Goal: Task Accomplishment & Management: Complete application form

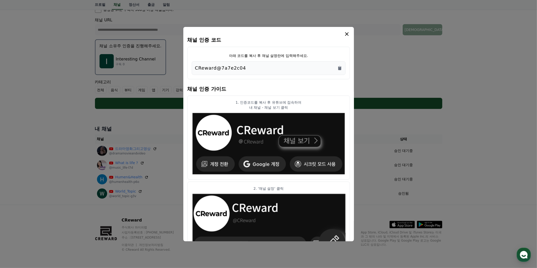
scroll to position [154, 0]
click at [348, 36] on icon "modal" at bounding box center [347, 34] width 4 height 4
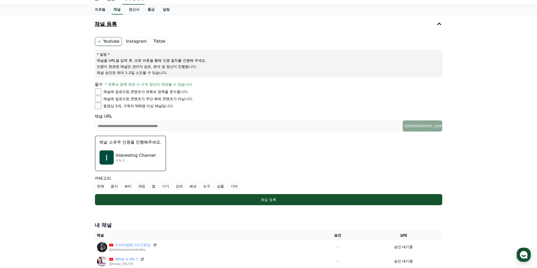
scroll to position [0, 0]
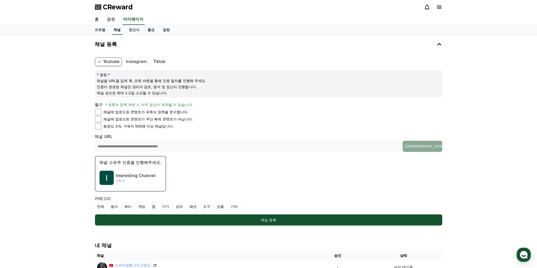
click at [123, 35] on link "채널" at bounding box center [117, 30] width 11 height 10
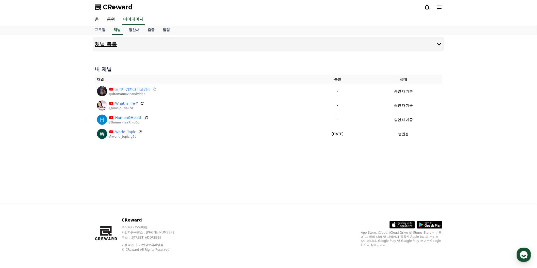
click at [117, 47] on h4 "채널 등록" at bounding box center [106, 44] width 22 height 6
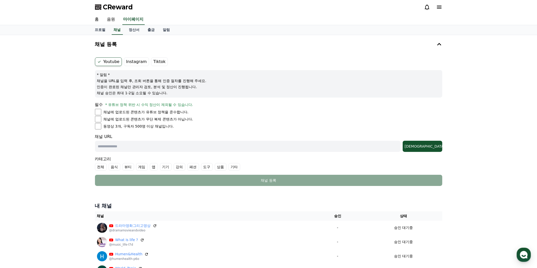
click at [104, 115] on li "채널에 업로드된 콘텐츠가 유튜브 정책을 준수합니다." at bounding box center [268, 112] width 347 height 7
click at [101, 115] on li "채널에 업로드된 콘텐츠가 유튜브 정책을 준수합니다." at bounding box center [268, 112] width 347 height 7
click at [153, 152] on input "text" at bounding box center [248, 146] width 306 height 11
paste input "**********"
type input "**********"
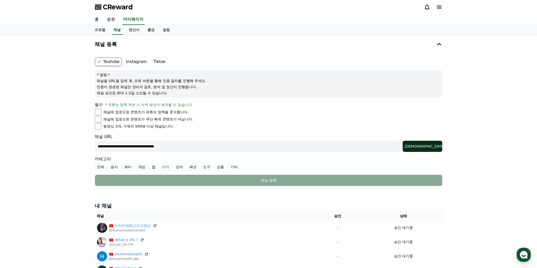
click at [432, 152] on button "[DEMOGRAPHIC_DATA]" at bounding box center [423, 146] width 40 height 11
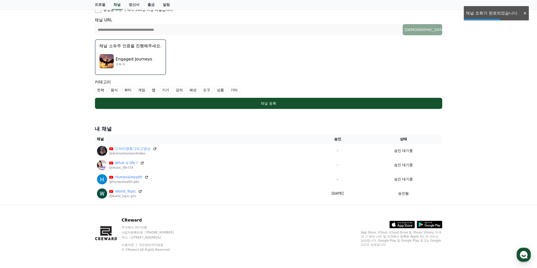
scroll to position [123, 0]
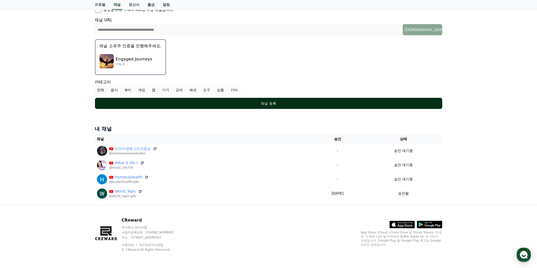
click at [290, 106] on div "채널 등록" at bounding box center [268, 103] width 327 height 5
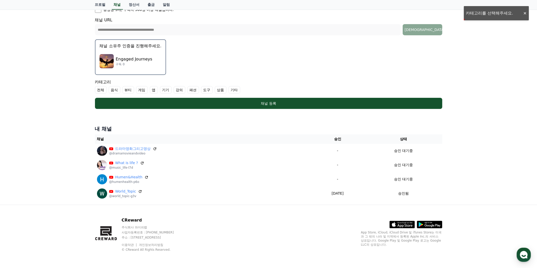
click at [240, 94] on label "기타" at bounding box center [234, 90] width 12 height 8
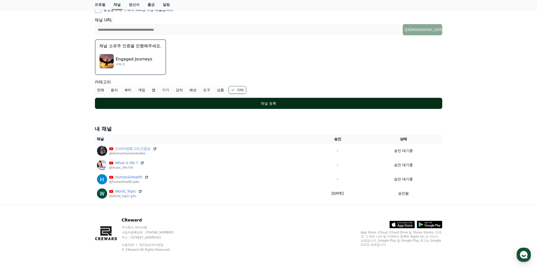
click at [288, 109] on button "채널 등록" at bounding box center [268, 103] width 347 height 11
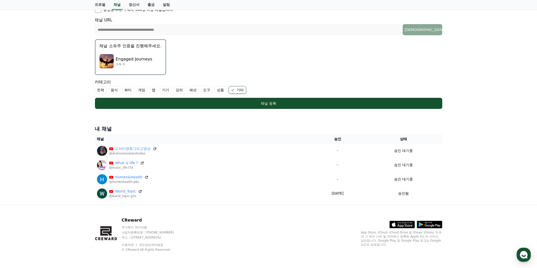
click at [152, 62] on p "Engaged Journeys" at bounding box center [134, 59] width 37 height 6
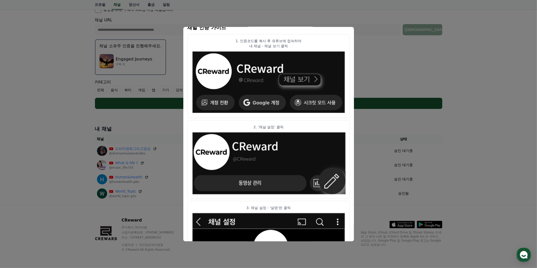
scroll to position [0, 0]
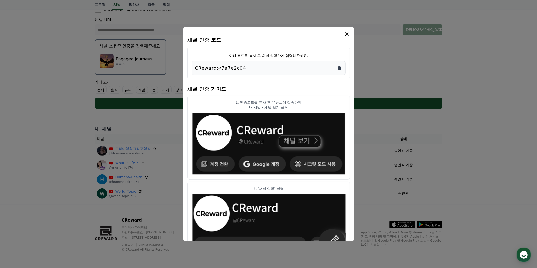
click at [340, 66] on icon "Copy to clipboard" at bounding box center [339, 66] width 1 height 1
click at [350, 37] on icon "modal" at bounding box center [347, 34] width 6 height 6
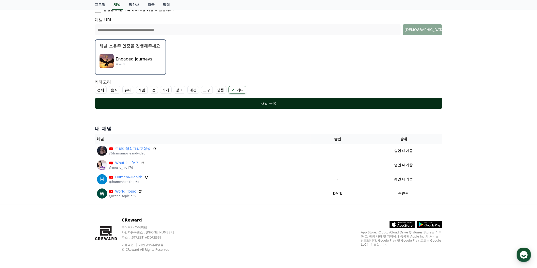
click at [273, 109] on button "채널 등록" at bounding box center [268, 103] width 347 height 11
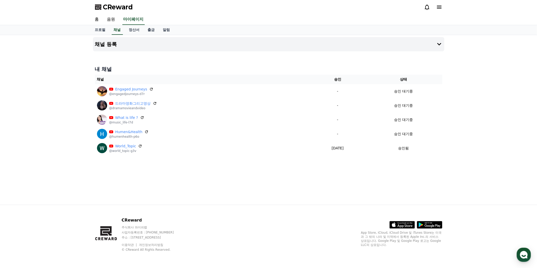
scroll to position [24, 0]
drag, startPoint x: 123, startPoint y: 44, endPoint x: 133, endPoint y: 48, distance: 11.2
click at [117, 44] on h4 "채널 등록" at bounding box center [106, 44] width 22 height 6
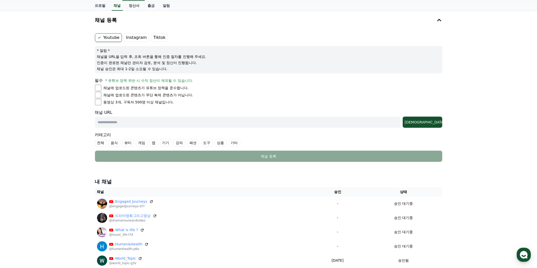
drag, startPoint x: 138, startPoint y: 200, endPoint x: 197, endPoint y: 209, distance: 59.3
click at [138, 128] on input "text" at bounding box center [248, 121] width 306 height 11
paste input "**********"
type input "**********"
click at [419, 125] on div "[DEMOGRAPHIC_DATA]" at bounding box center [423, 122] width 36 height 5
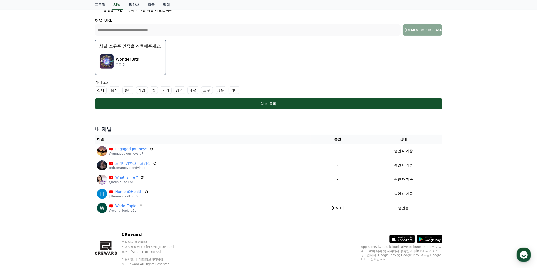
scroll to position [147, 0]
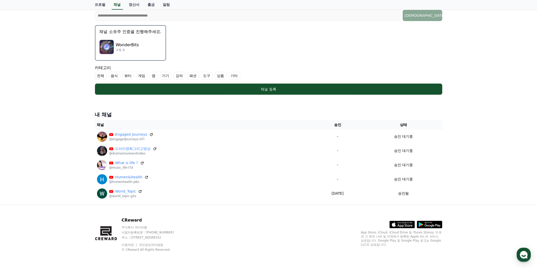
click at [139, 48] on p "WonderBits" at bounding box center [127, 45] width 23 height 6
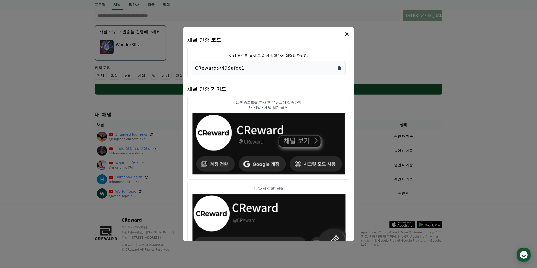
click at [341, 70] on icon "Copy to clipboard" at bounding box center [339, 68] width 3 height 4
click at [350, 36] on icon "modal" at bounding box center [347, 34] width 6 height 6
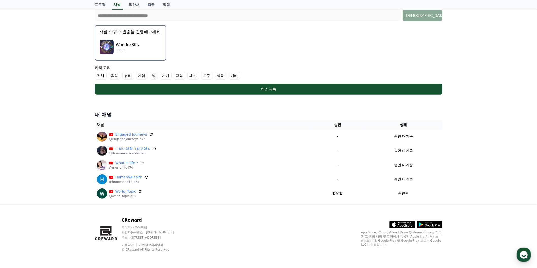
scroll to position [239, 0]
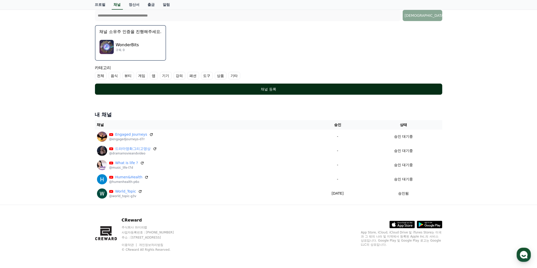
click at [269, 92] on div "채널 등록" at bounding box center [268, 89] width 327 height 5
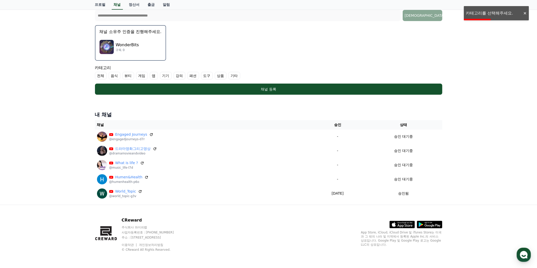
scroll to position [301, 0]
